Goal: Navigation & Orientation: Find specific page/section

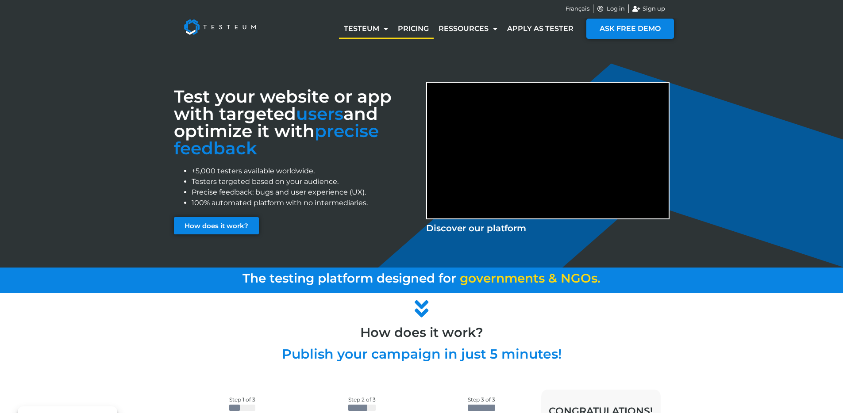
click at [413, 29] on link "Pricing" at bounding box center [413, 29] width 41 height 20
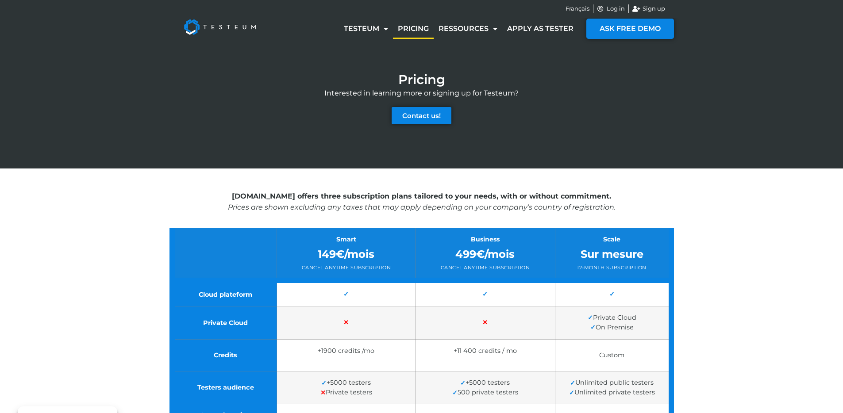
click at [416, 178] on div "Testeum.com offers three subscription plans tailored to your needs, with or wit…" at bounding box center [422, 349] width 505 height 361
click at [467, 46] on link "Blog" at bounding box center [471, 49] width 74 height 20
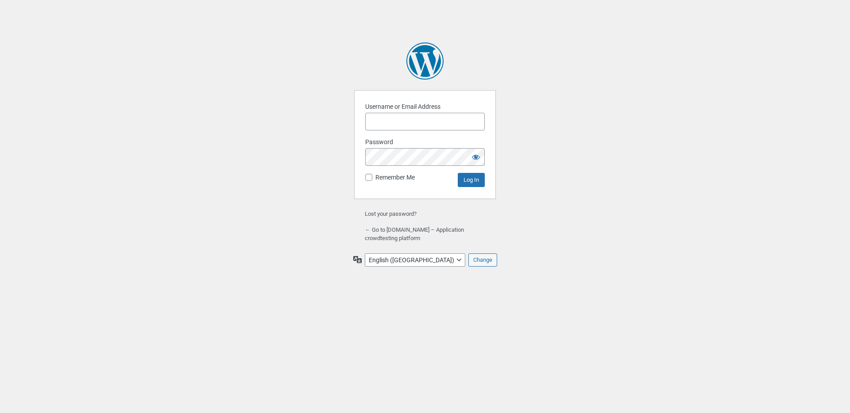
click at [411, 123] on input "Username or Email Address" at bounding box center [425, 122] width 120 height 18
click at [457, 30] on div "Powered by WordPress Username or Email Address Password Enter something special…" at bounding box center [425, 121] width 142 height 243
click at [457, 17] on div "Powered by WordPress Username or Email Address Password Enter something special…" at bounding box center [425, 121] width 142 height 243
click at [429, 116] on input "Username or Email Address" at bounding box center [425, 122] width 120 height 18
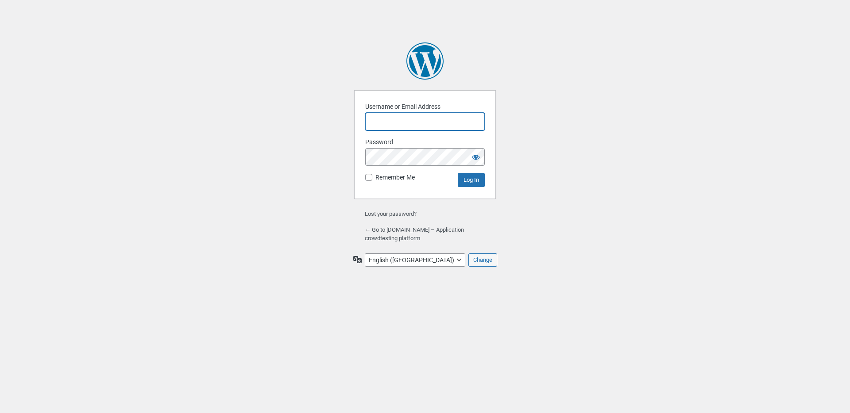
click at [429, 116] on input "Username or Email Address" at bounding box center [425, 122] width 120 height 18
type input "[PERSON_NAME][EMAIL_ADDRESS][DOMAIN_NAME]"
click at [475, 186] on input "Log In" at bounding box center [471, 180] width 27 height 14
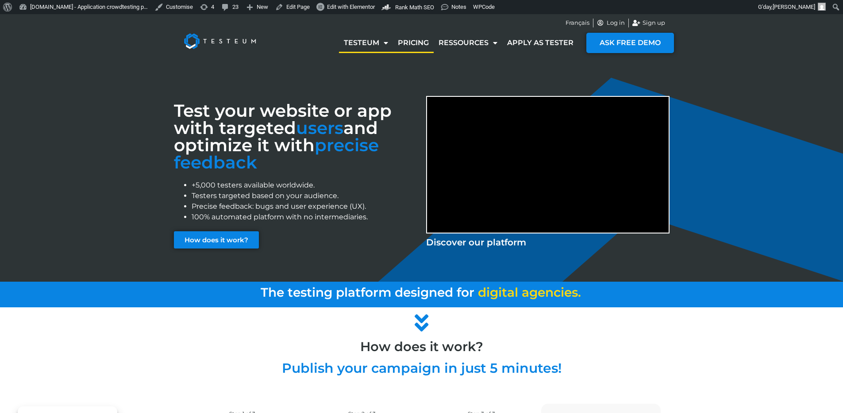
click at [414, 50] on link "Pricing" at bounding box center [413, 43] width 41 height 20
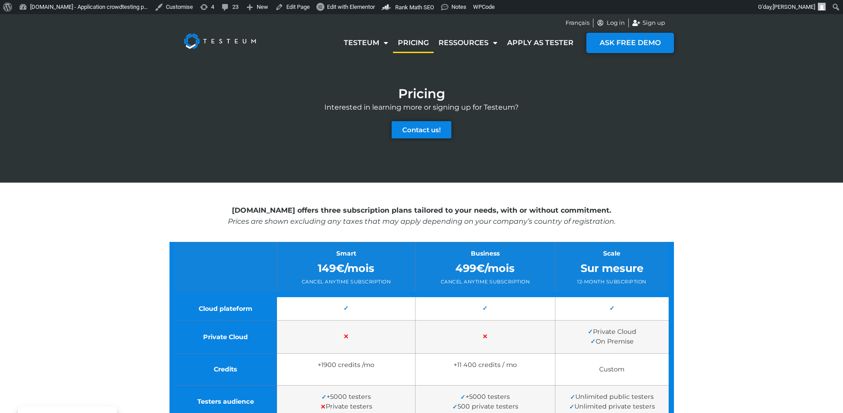
scroll to position [318, 0]
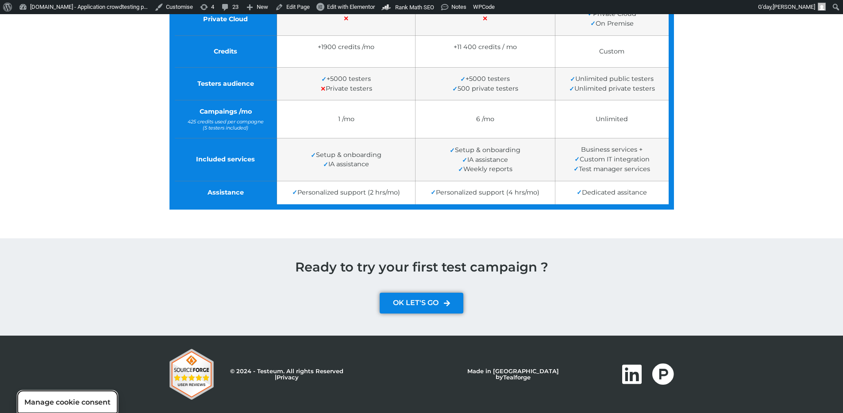
click at [85, 405] on button "Manage cookie consent" at bounding box center [68, 402] width 100 height 22
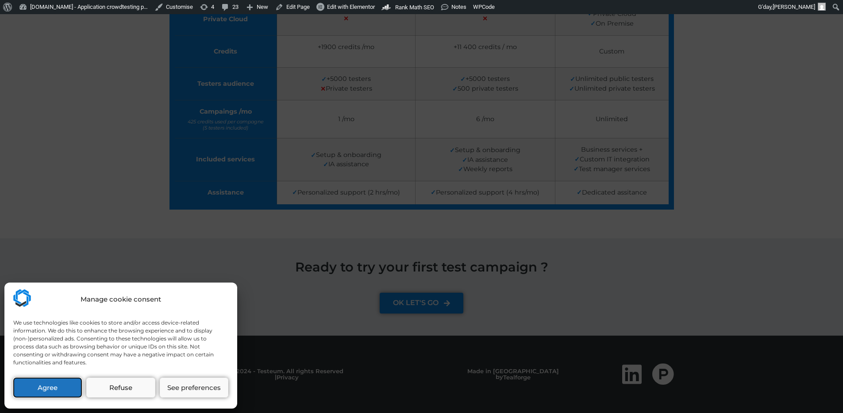
click at [65, 396] on button "Agree" at bounding box center [47, 388] width 69 height 20
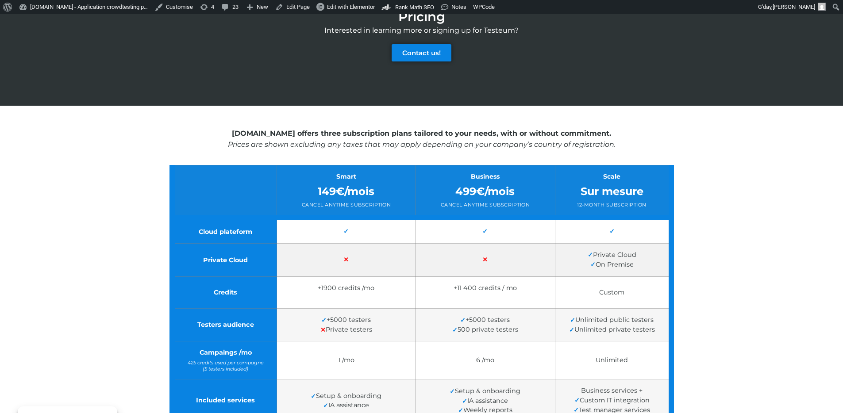
scroll to position [0, 0]
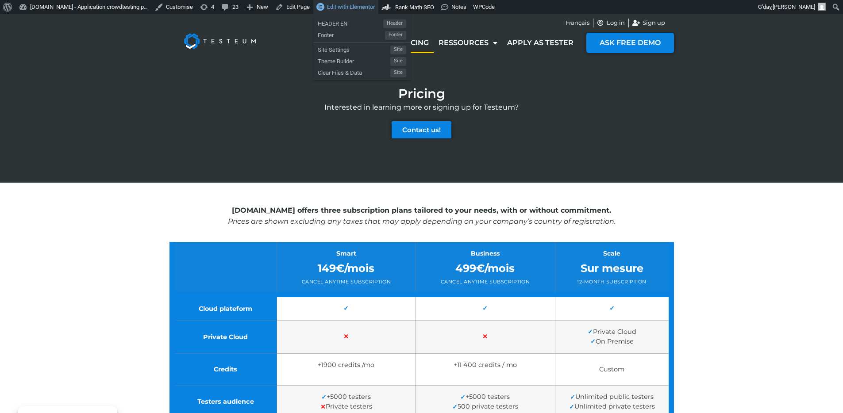
click at [350, 9] on span "Edit with Elementor" at bounding box center [351, 7] width 48 height 7
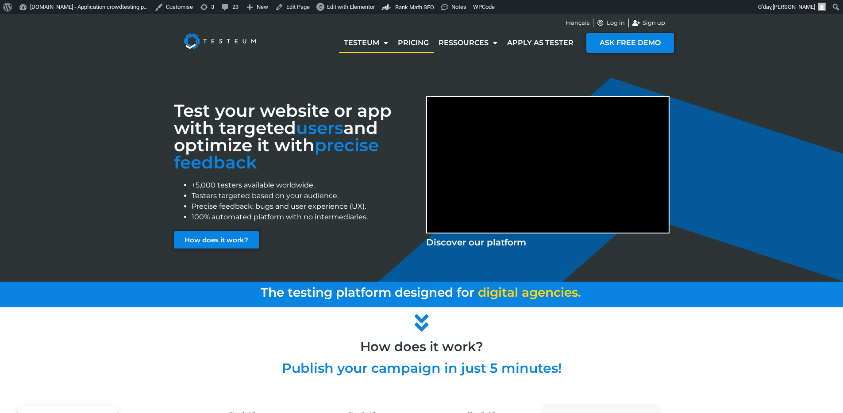
click at [416, 42] on link "Pricing" at bounding box center [413, 43] width 41 height 20
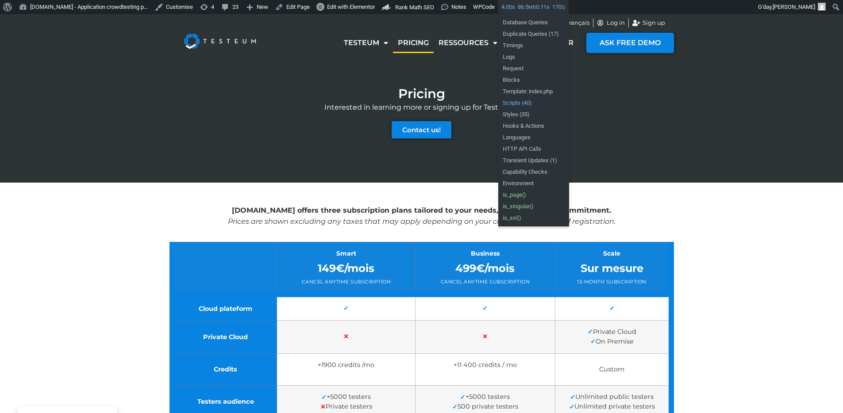
click at [548, 104] on link "Scripts (40)" at bounding box center [533, 103] width 71 height 12
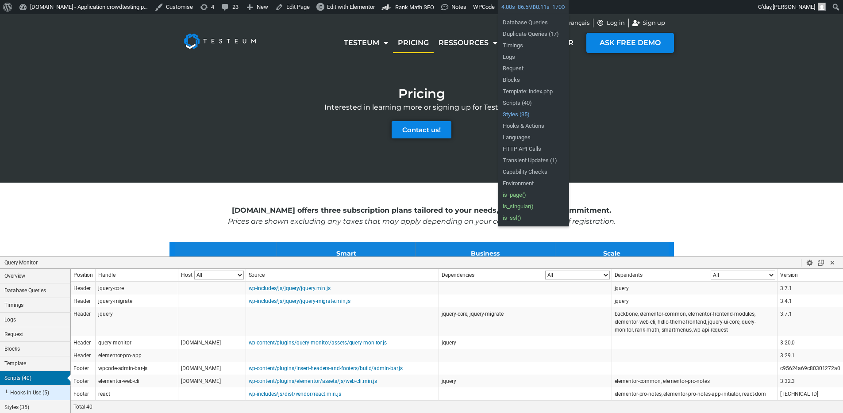
click at [539, 112] on link "Styles (35)" at bounding box center [533, 115] width 71 height 12
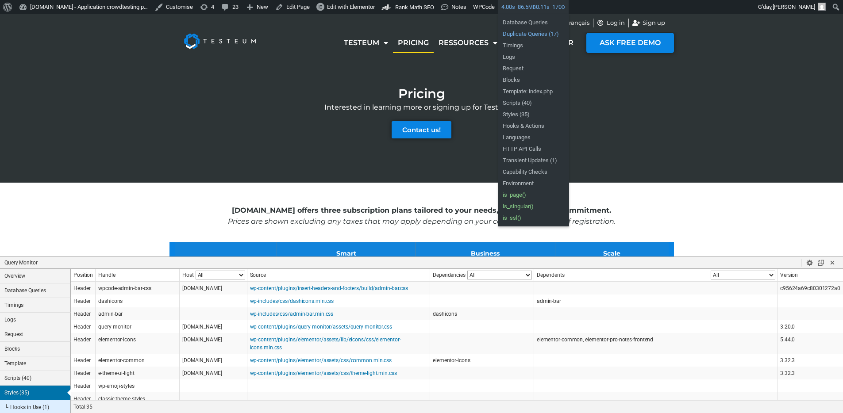
click at [530, 32] on link "Duplicate Queries (17)" at bounding box center [533, 34] width 71 height 12
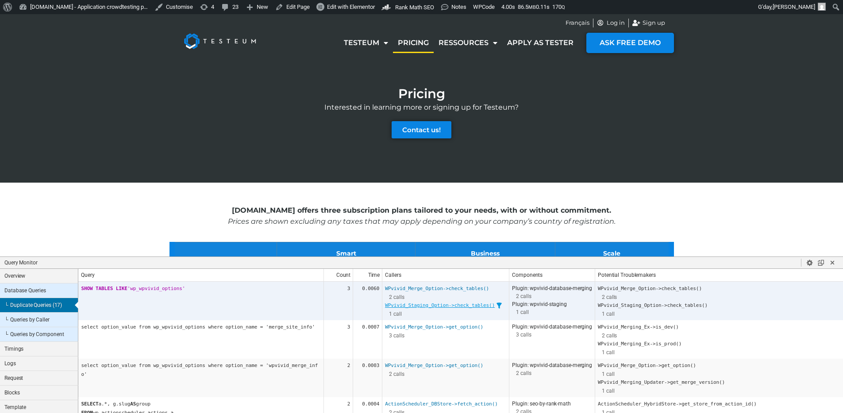
scroll to position [140, 0]
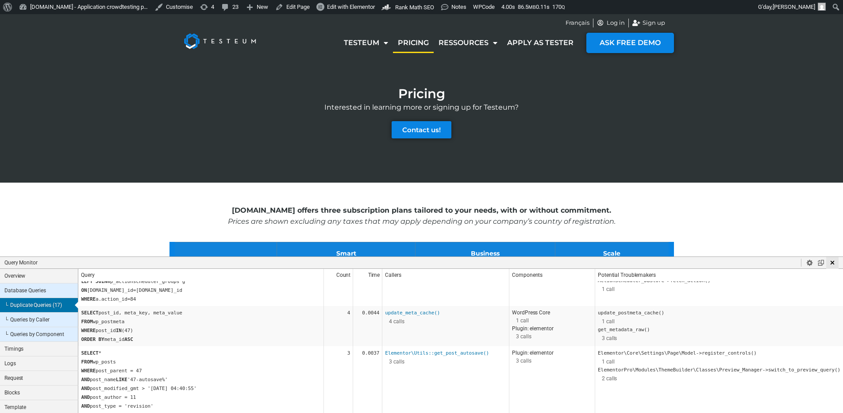
click at [835, 260] on icon "Close Panel" at bounding box center [833, 263] width 8 height 8
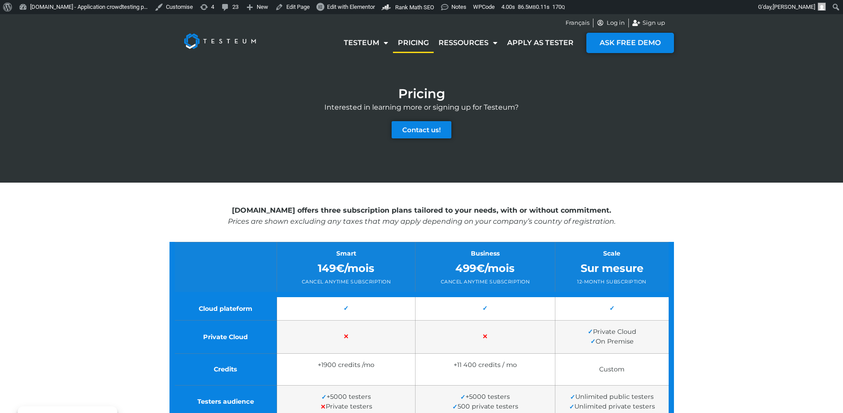
click at [221, 44] on img at bounding box center [220, 40] width 92 height 35
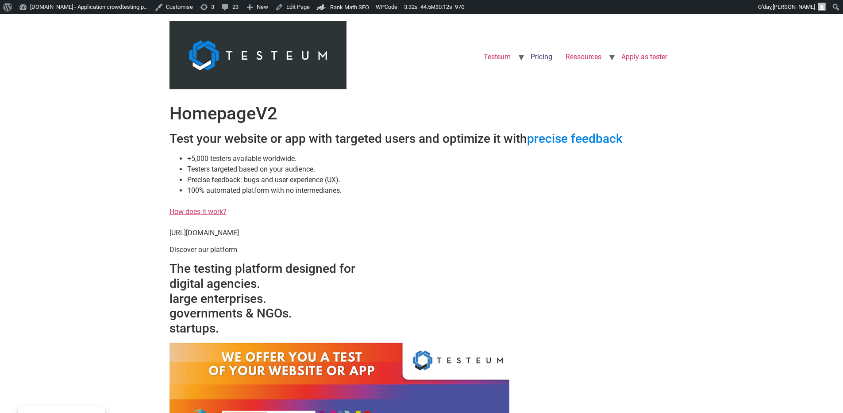
click at [544, 55] on link "Pricing" at bounding box center [541, 57] width 35 height 18
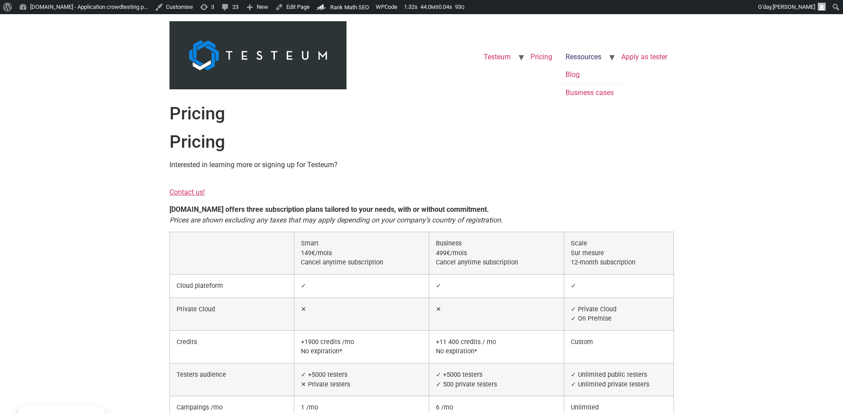
click at [597, 59] on link "Ressources" at bounding box center [583, 57] width 49 height 18
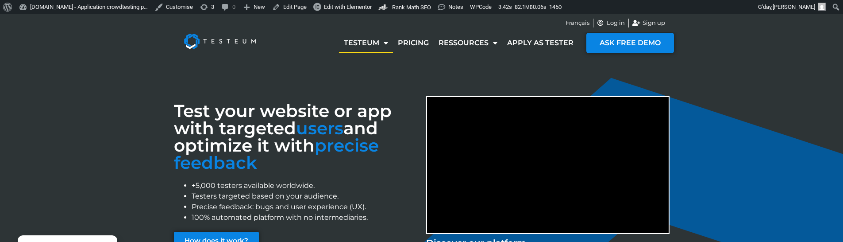
click at [133, 75] on div "Test your website or app with targeted users and optimize it with precise feedb…" at bounding box center [421, 172] width 843 height 222
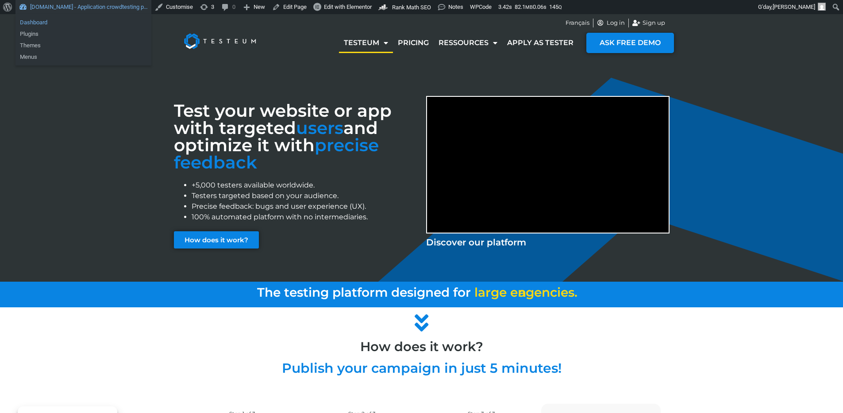
click at [30, 23] on link "Dashboard" at bounding box center [83, 23] width 136 height 12
